Goal: Information Seeking & Learning: Understand process/instructions

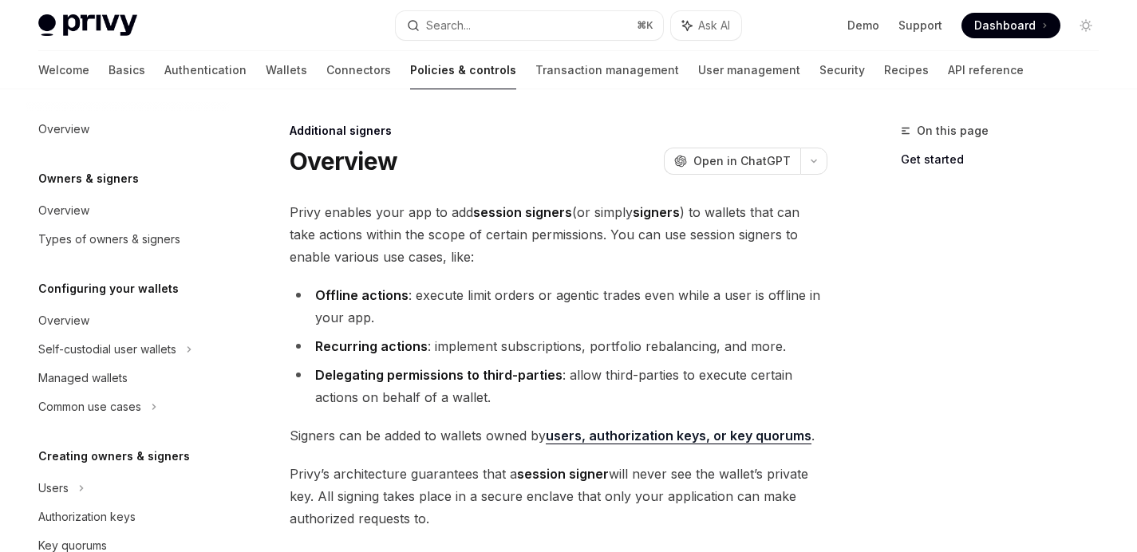
scroll to position [392, 0]
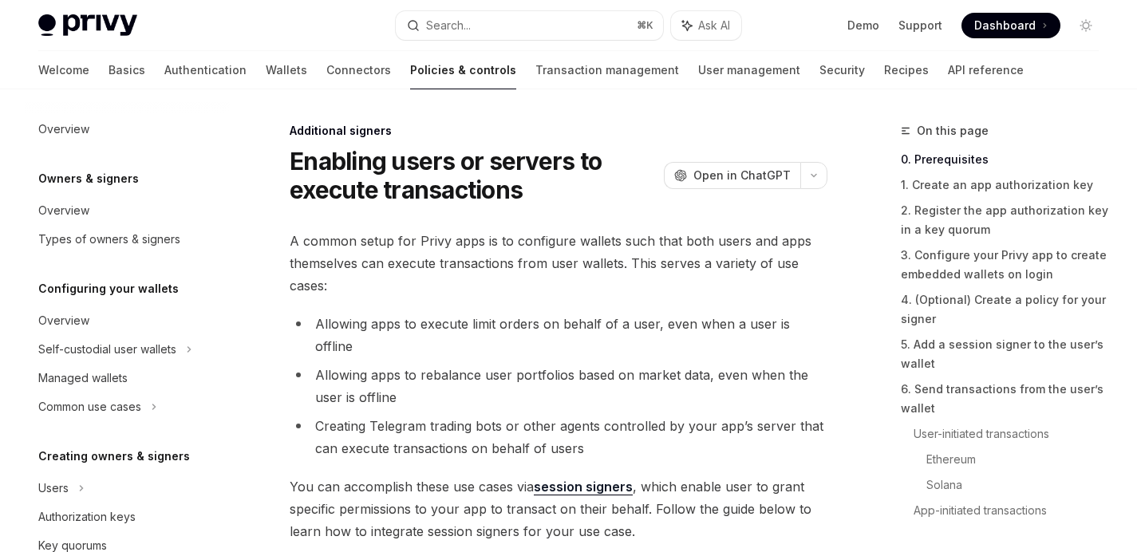
scroll to position [421, 0]
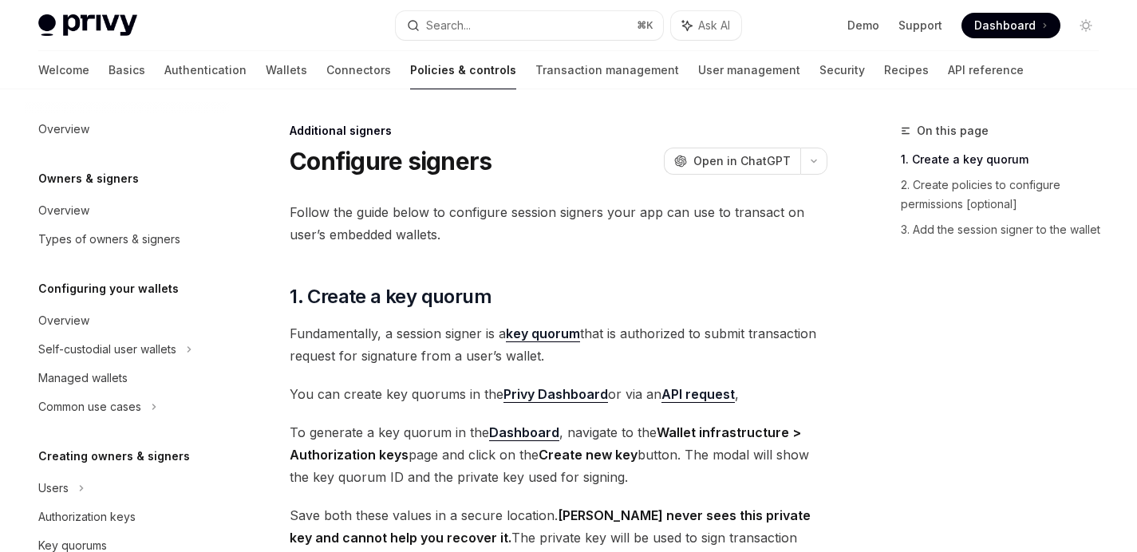
scroll to position [450, 0]
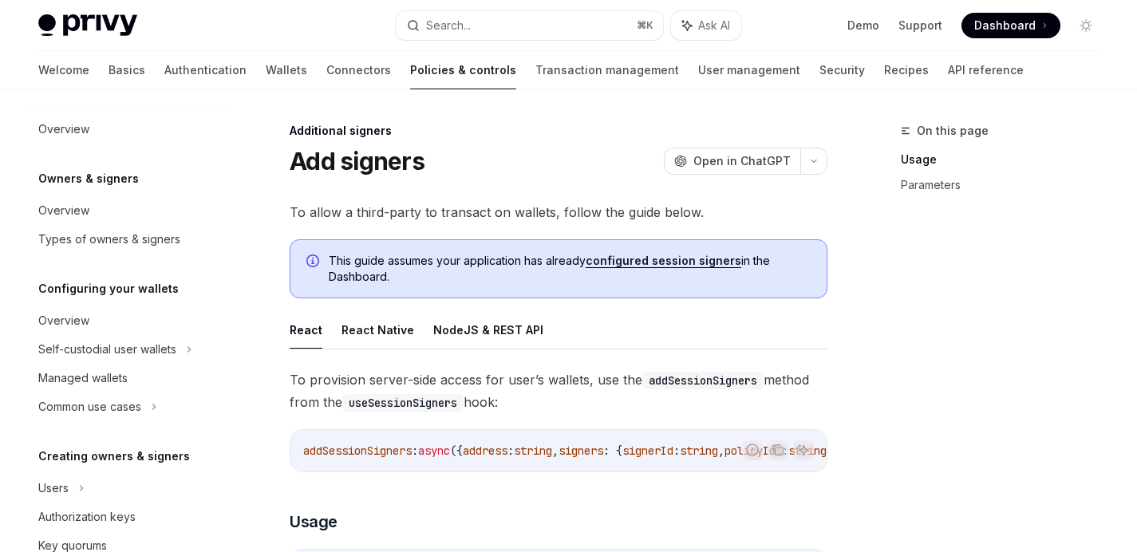
scroll to position [479, 0]
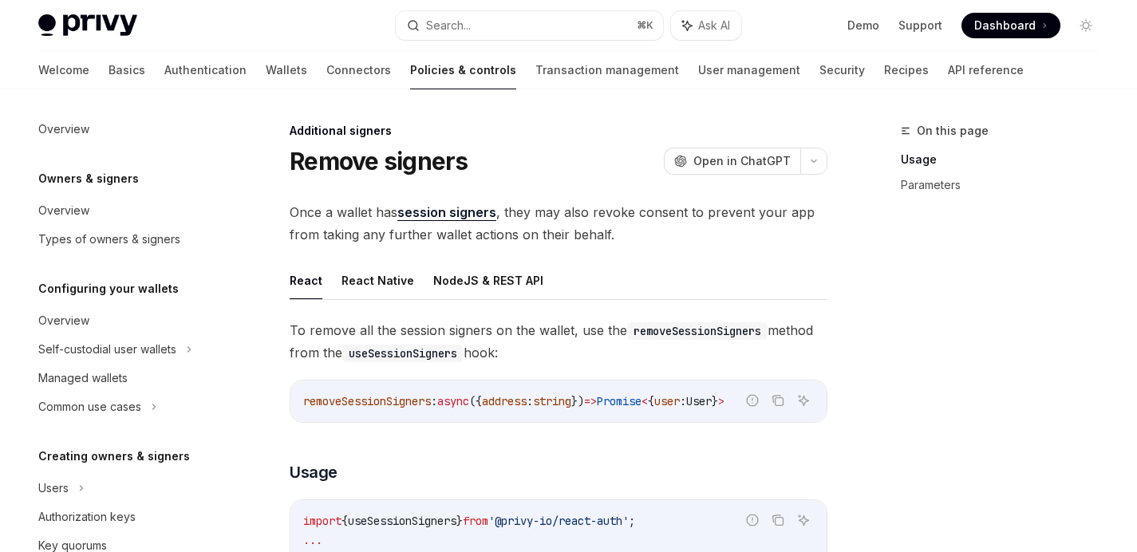
scroll to position [507, 0]
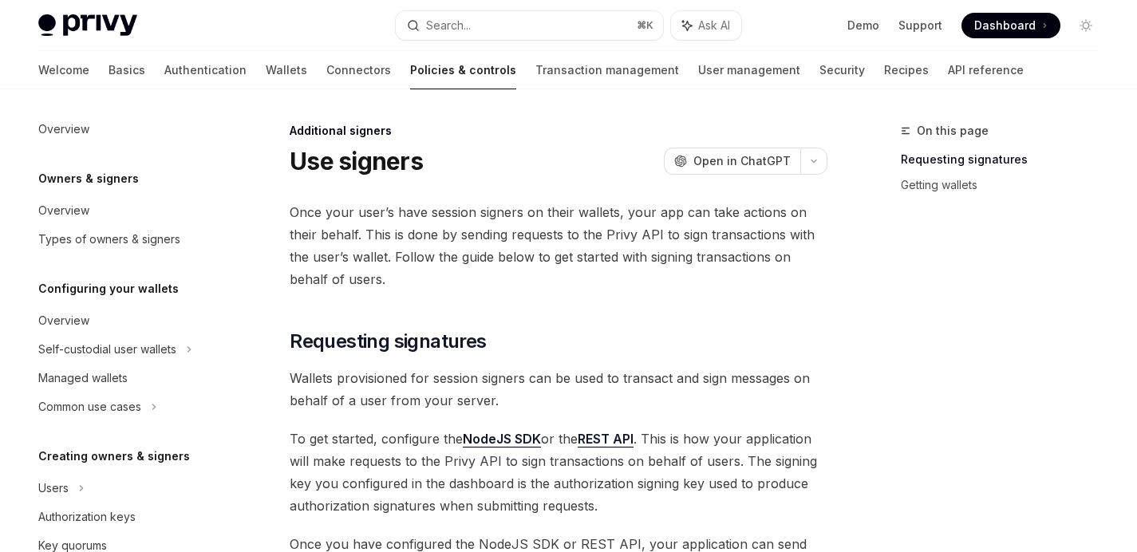
scroll to position [536, 0]
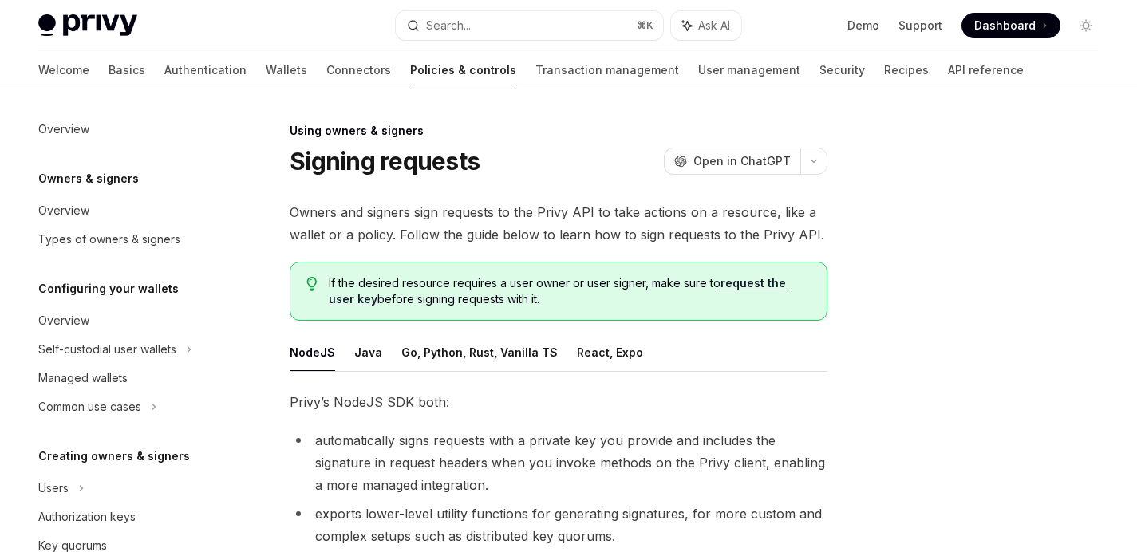
scroll to position [392, 0]
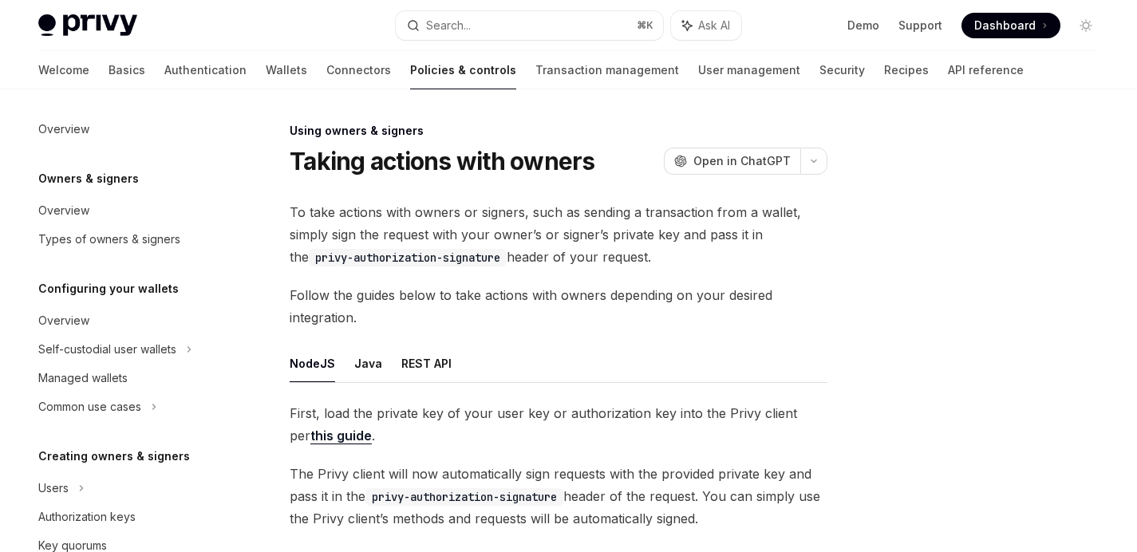
scroll to position [421, 0]
